Goal: Information Seeking & Learning: Learn about a topic

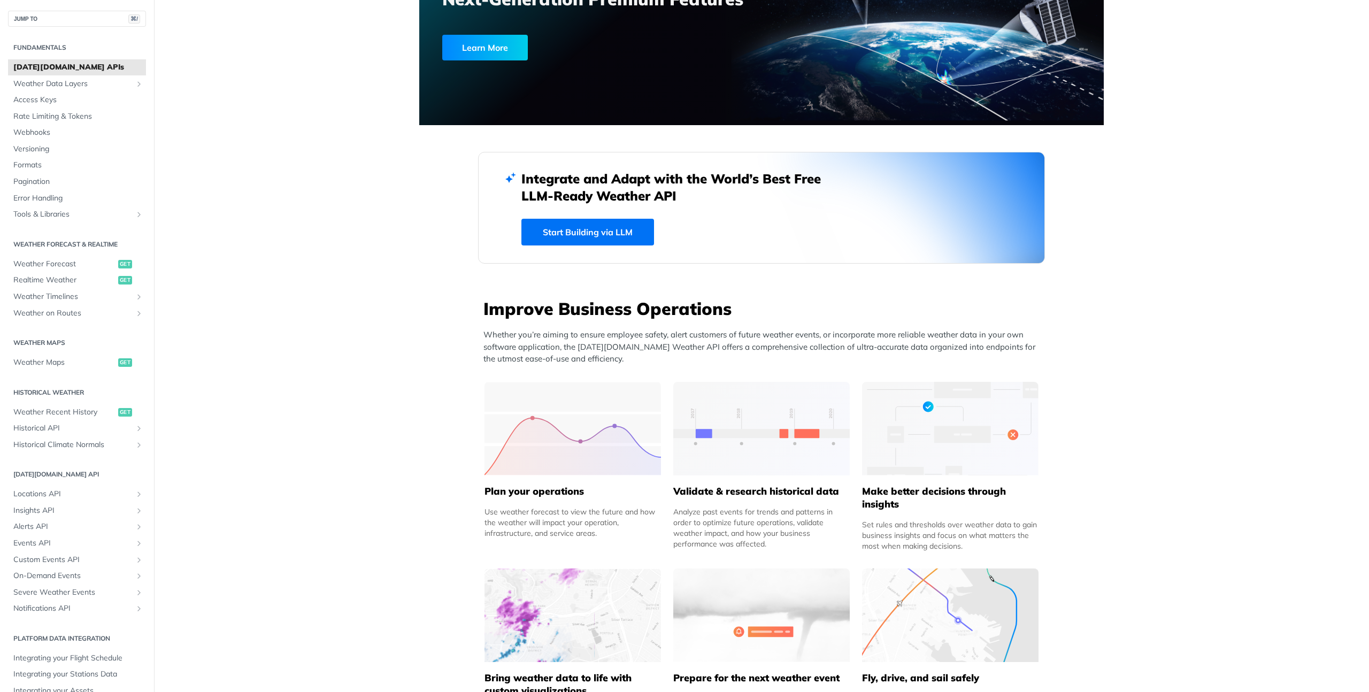
scroll to position [186, 0]
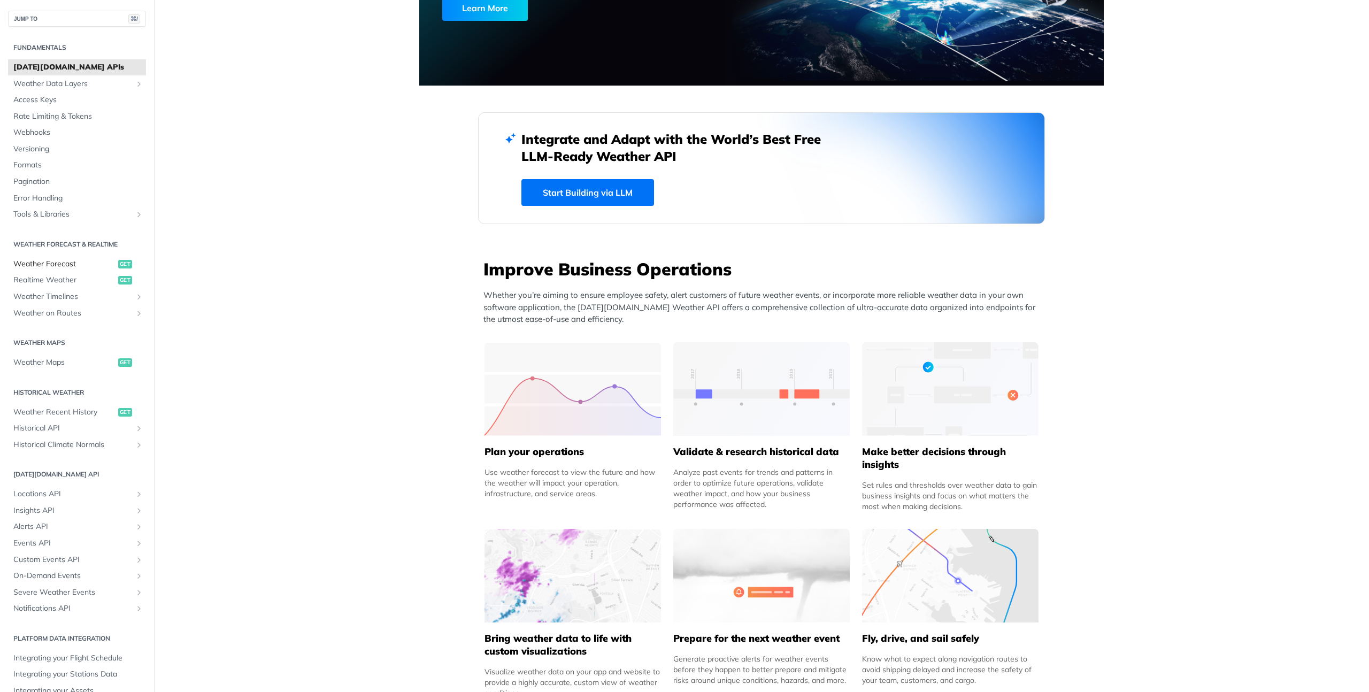
drag, startPoint x: 67, startPoint y: 257, endPoint x: 55, endPoint y: 264, distance: 14.1
click at [67, 257] on link "Weather Forecast get" at bounding box center [77, 264] width 138 height 16
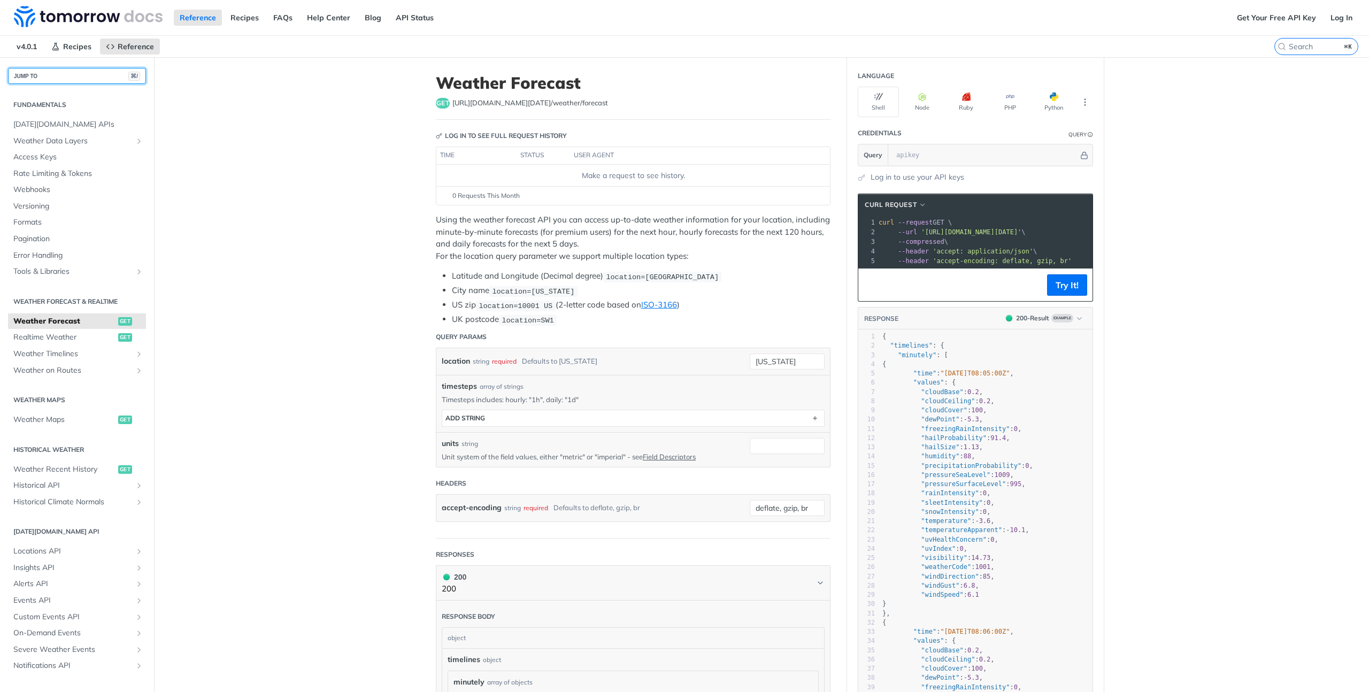
click at [50, 72] on button "JUMP TO ⌘/" at bounding box center [77, 76] width 138 height 16
click at [34, 52] on span "v4.0.1" at bounding box center [27, 46] width 32 height 16
click at [12, 48] on span "v4.0.1" at bounding box center [27, 46] width 32 height 16
click at [123, 49] on span "Reference" at bounding box center [136, 47] width 36 height 10
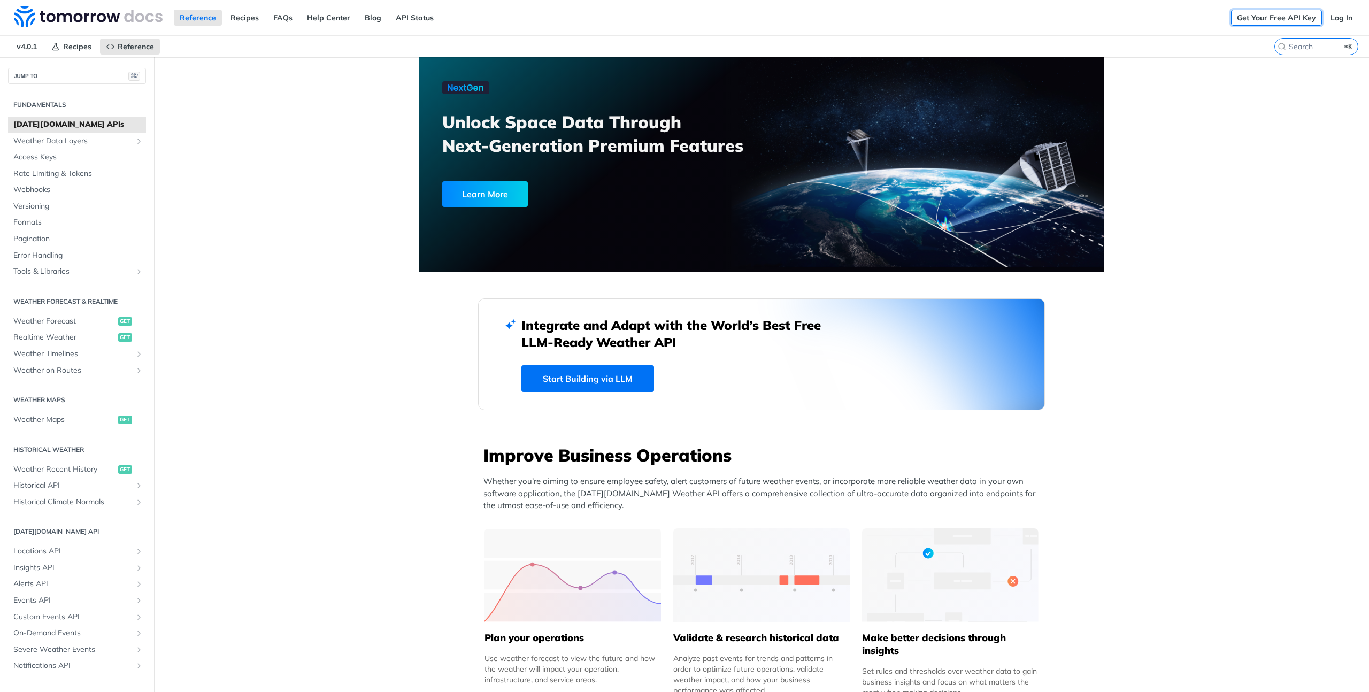
click at [1278, 19] on link "Get Your Free API Key" at bounding box center [1276, 18] width 91 height 16
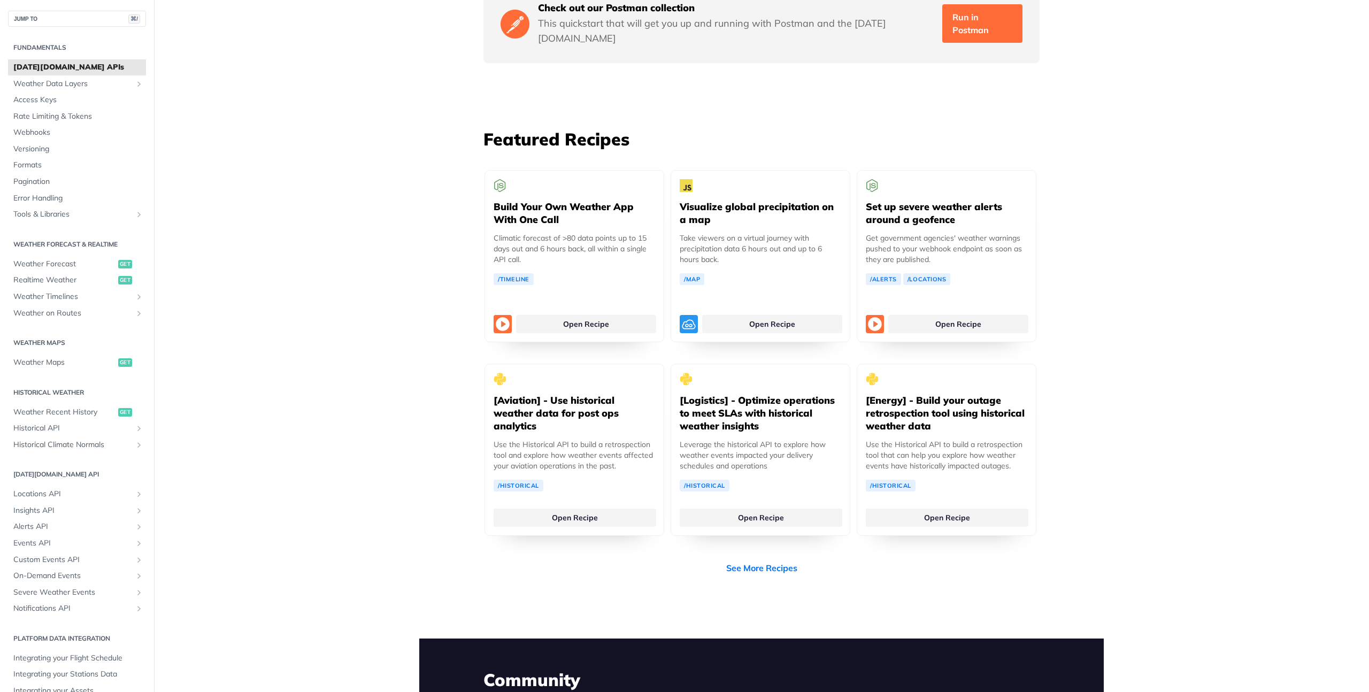
scroll to position [1957, 0]
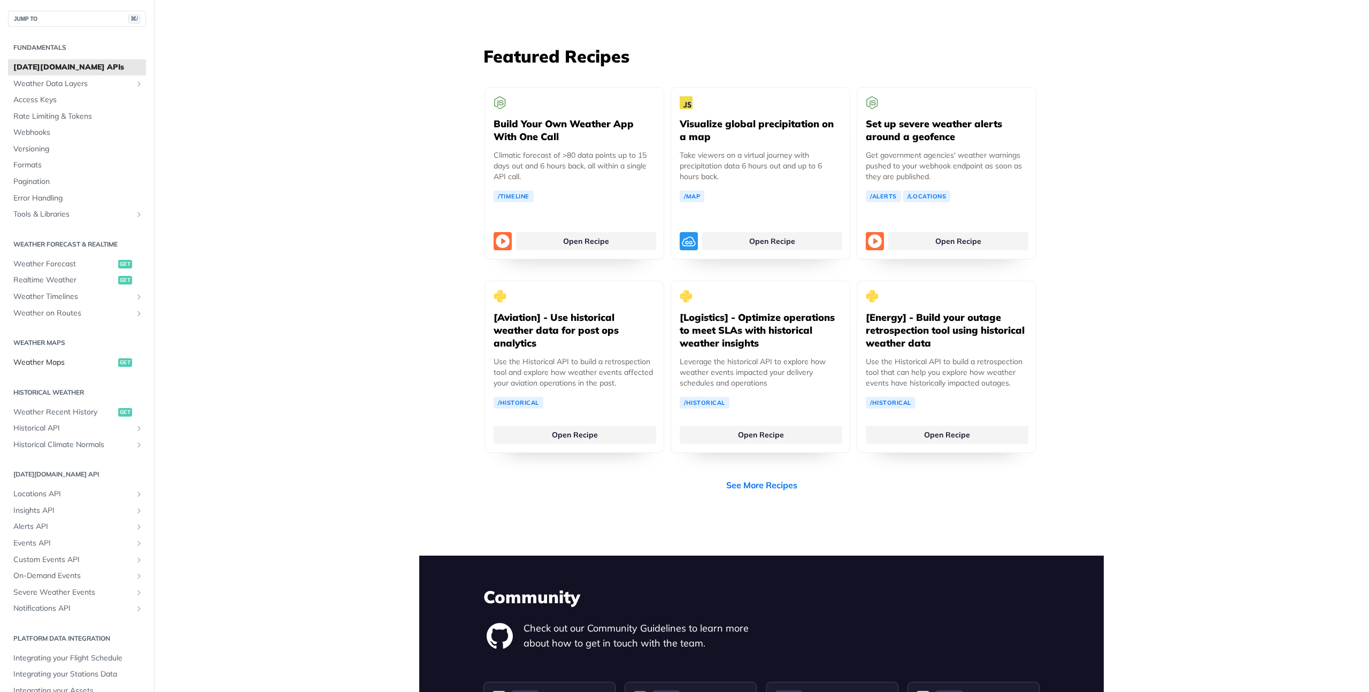
click at [73, 365] on span "Weather Maps" at bounding box center [64, 362] width 102 height 11
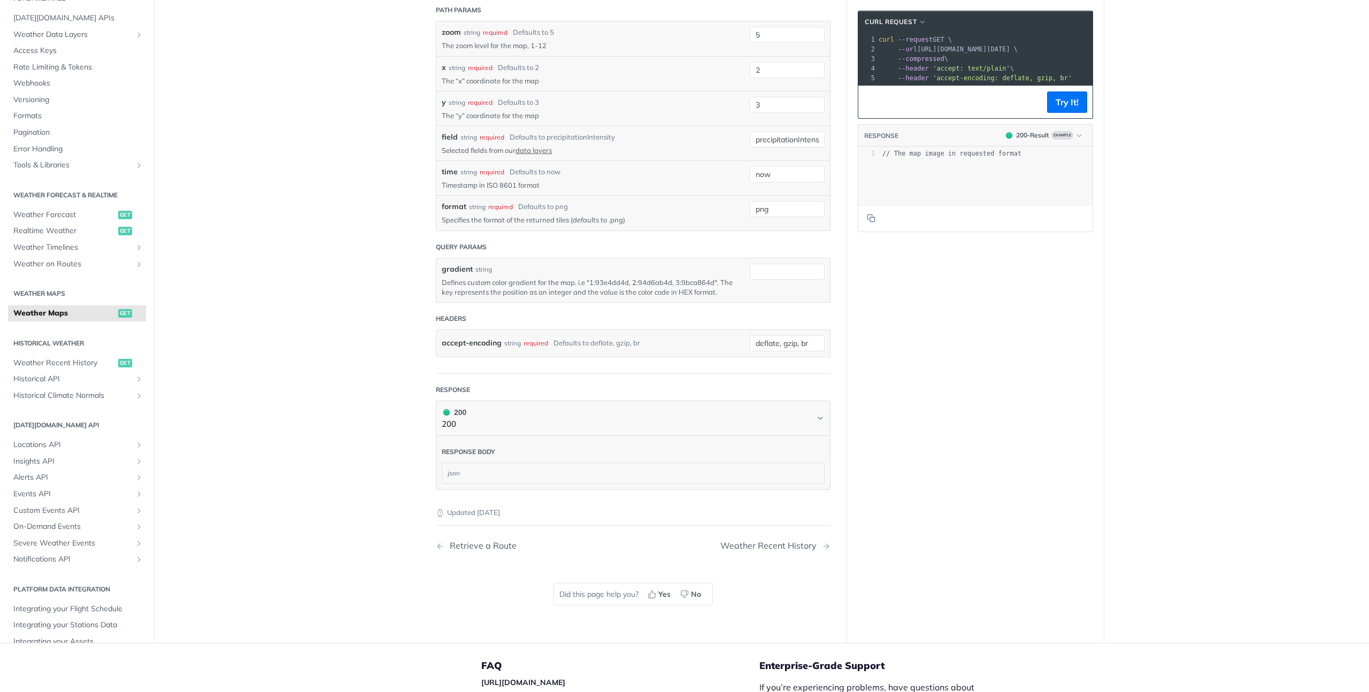
scroll to position [1293, 0]
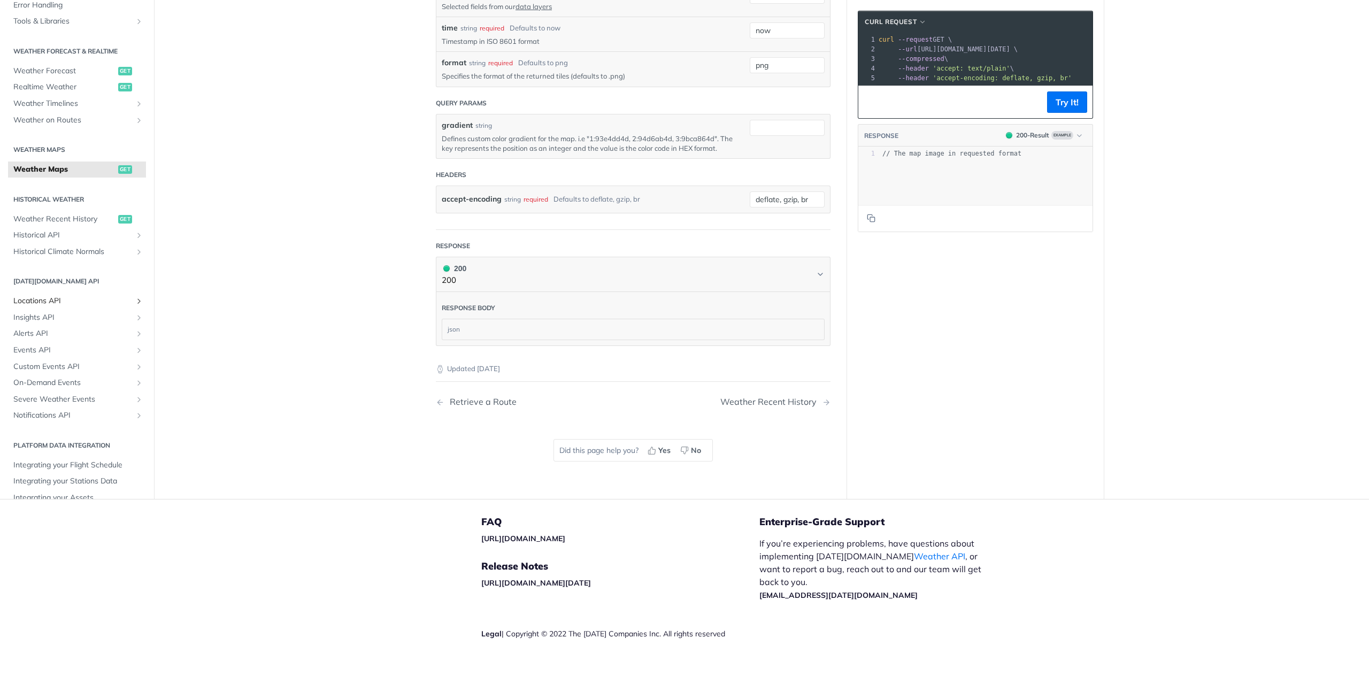
click at [95, 294] on link "Locations API" at bounding box center [77, 301] width 138 height 16
